Goal: Navigation & Orientation: Find specific page/section

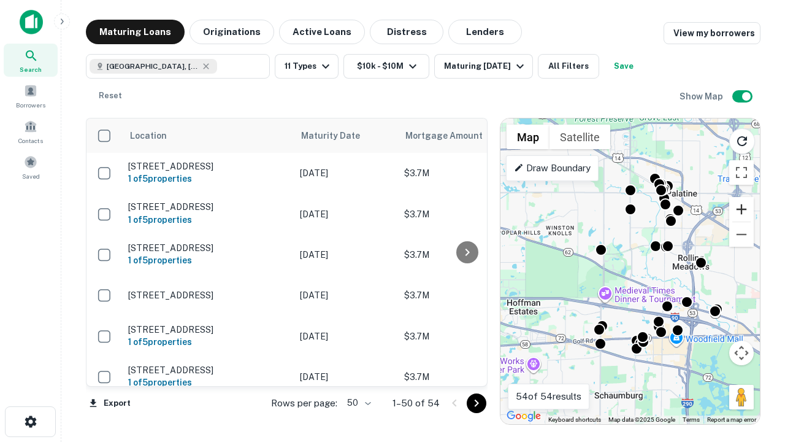
click at [742, 209] on button "Zoom in" at bounding box center [741, 209] width 25 height 25
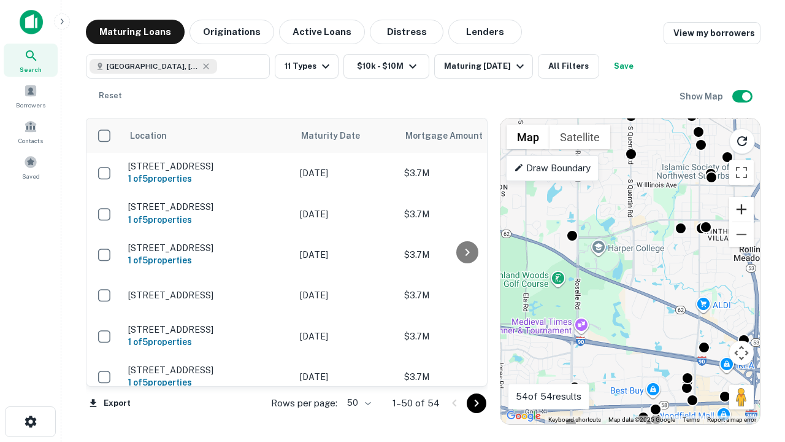
click at [742, 209] on button "Zoom in" at bounding box center [741, 209] width 25 height 25
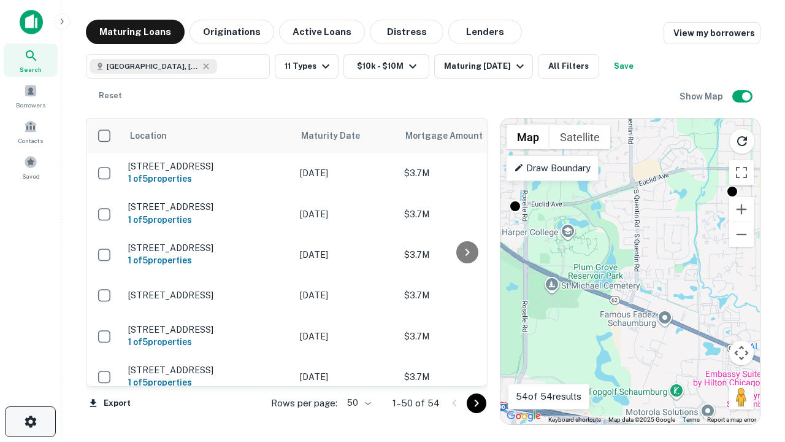
click at [30, 421] on icon "button" at bounding box center [30, 421] width 15 height 15
